Goal: Task Accomplishment & Management: Complete application form

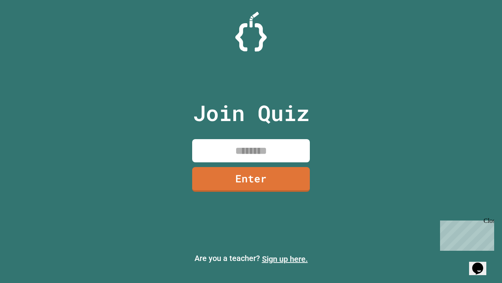
click at [285, 259] on link "Sign up here." at bounding box center [285, 258] width 46 height 9
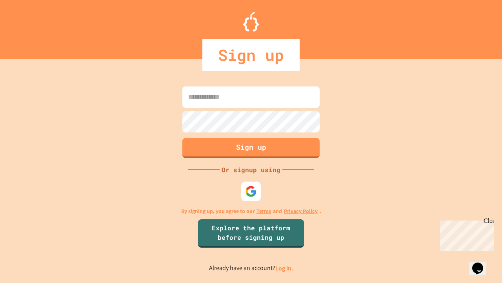
click at [285, 268] on link "Log in." at bounding box center [284, 268] width 18 height 8
